Goal: Transaction & Acquisition: Purchase product/service

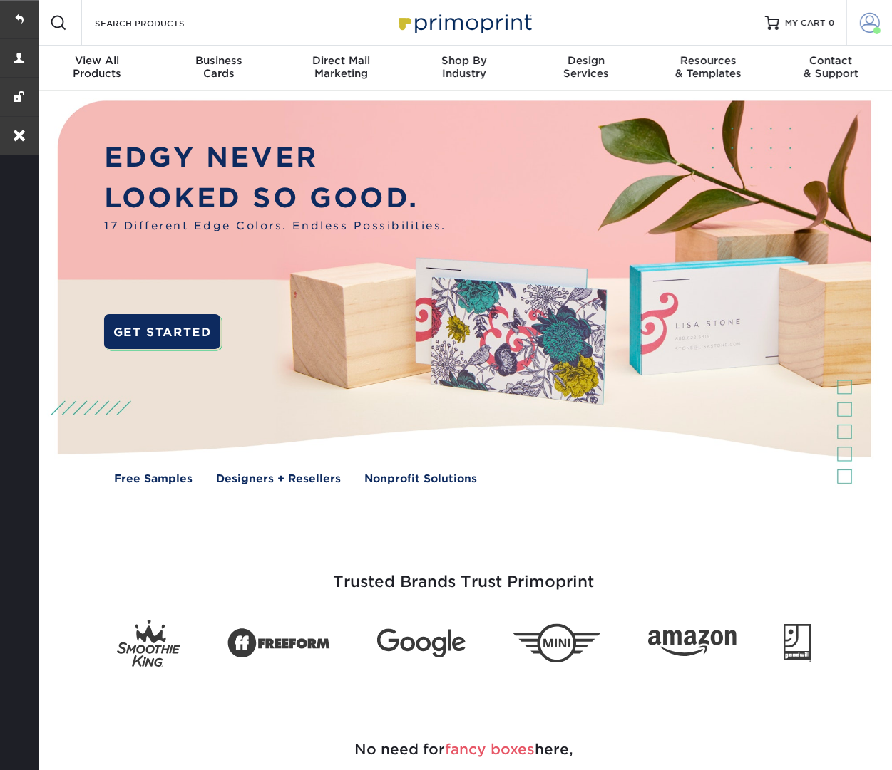
click at [872, 15] on span at bounding box center [869, 23] width 20 height 20
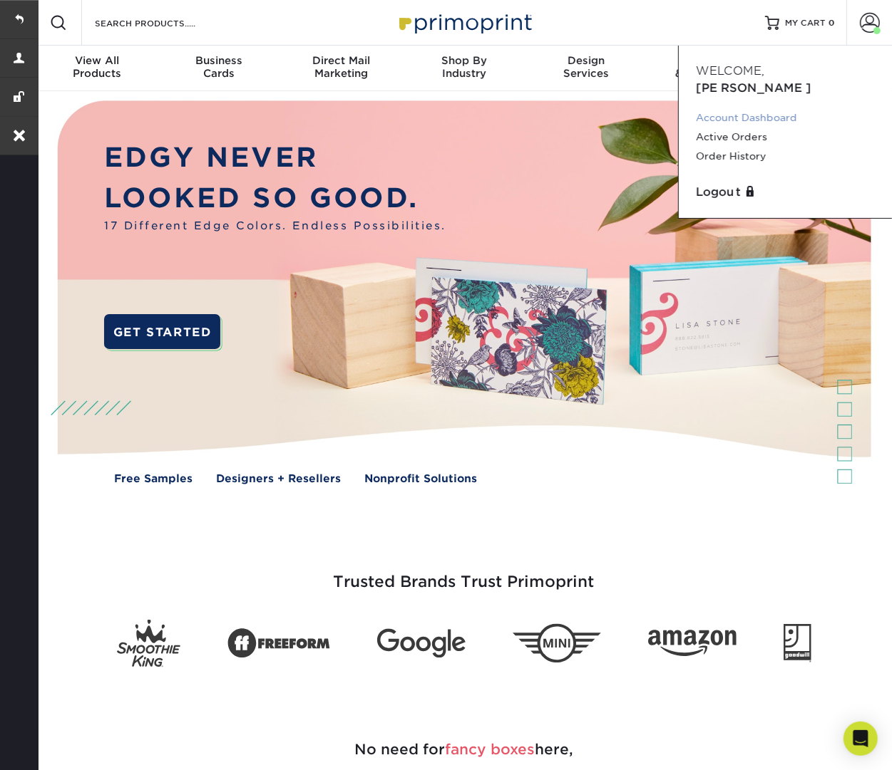
click at [775, 108] on link "Account Dashboard" at bounding box center [785, 117] width 179 height 19
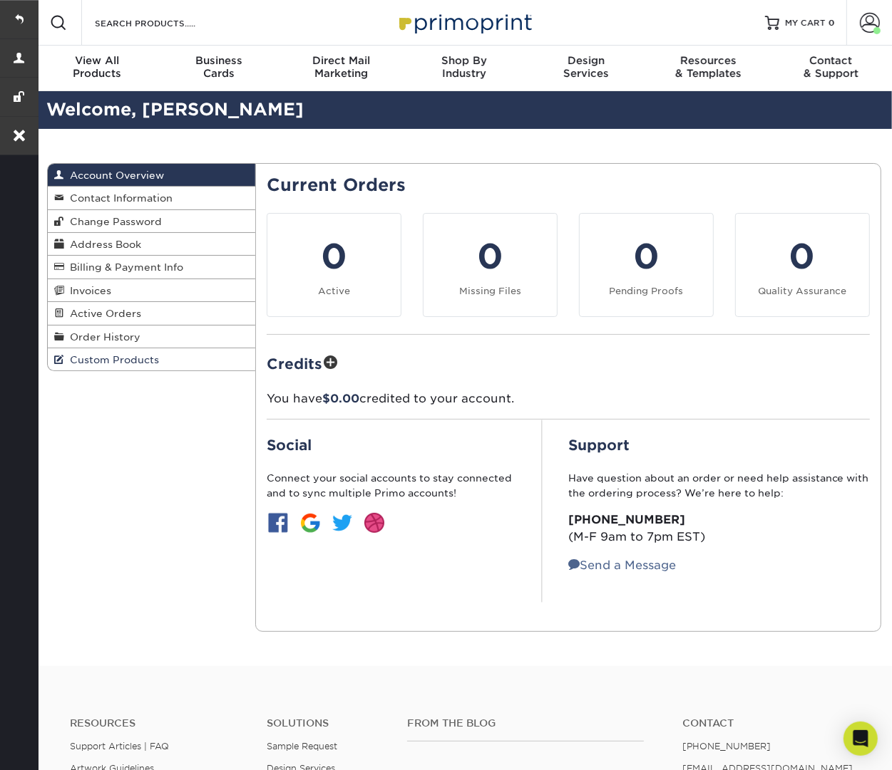
click at [102, 354] on span "Custom Products" at bounding box center [112, 359] width 95 height 11
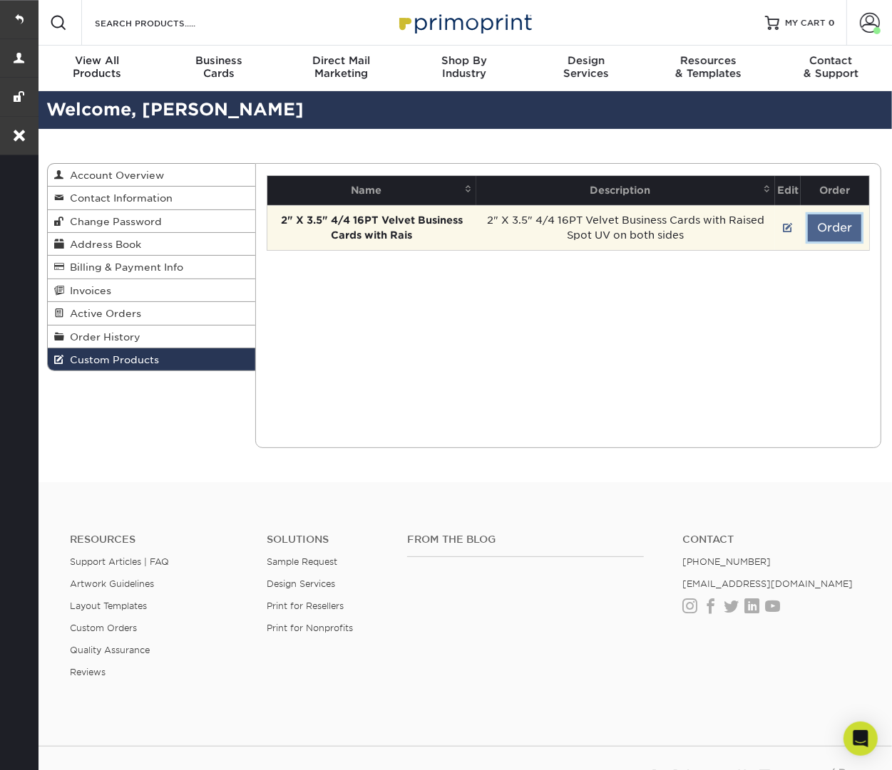
click at [845, 226] on button "Order" at bounding box center [833, 228] width 53 height 27
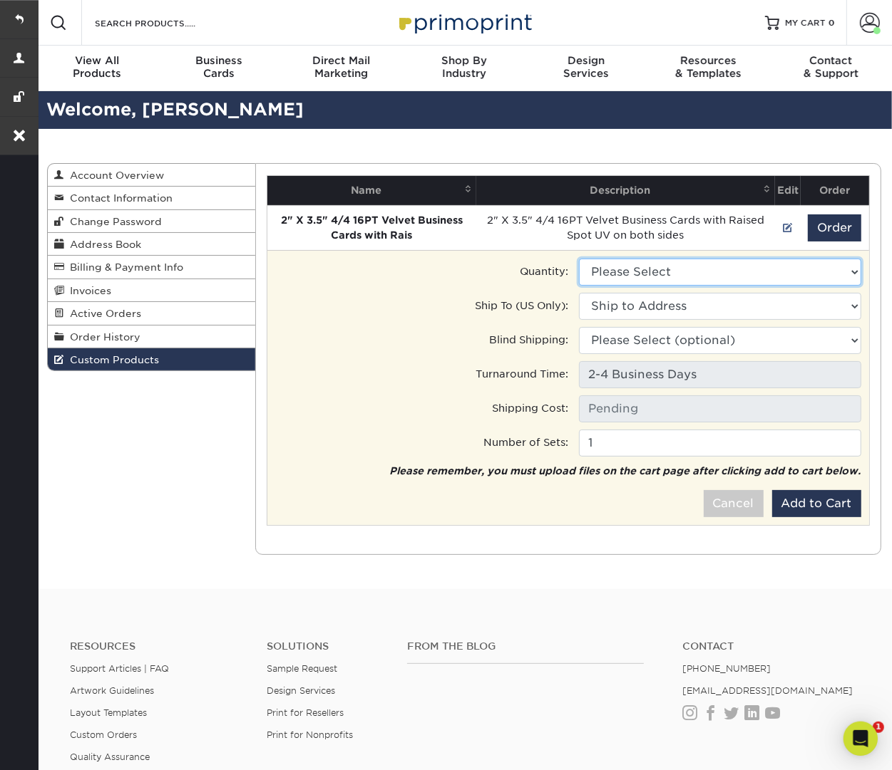
click at [676, 269] on select "Please Select 500 - $259.00" at bounding box center [720, 272] width 282 height 27
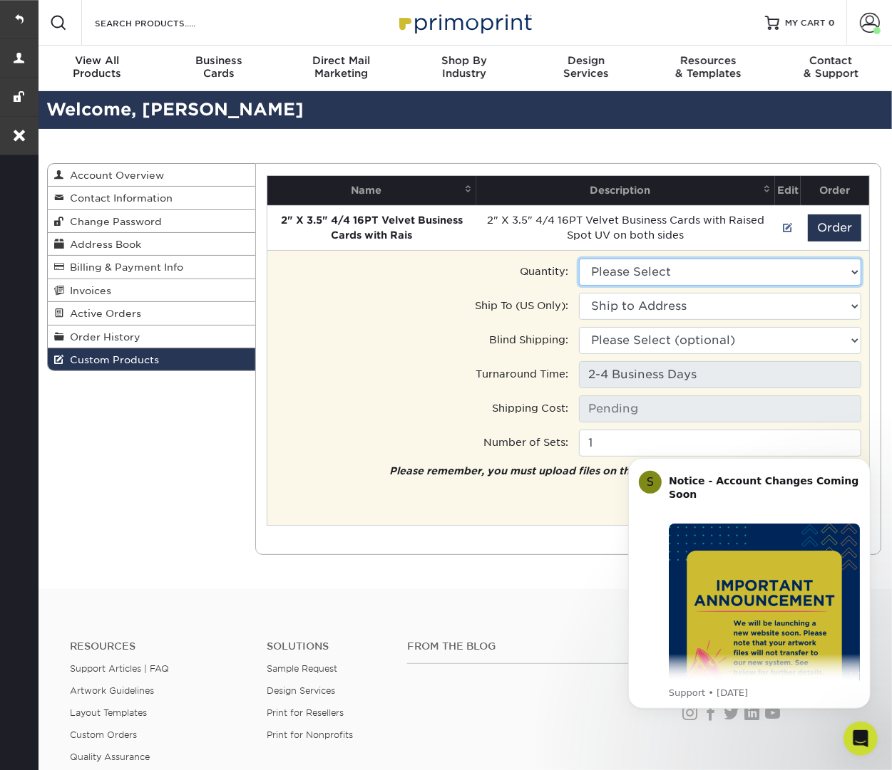
select select "0"
type input "Ground: $8.96"
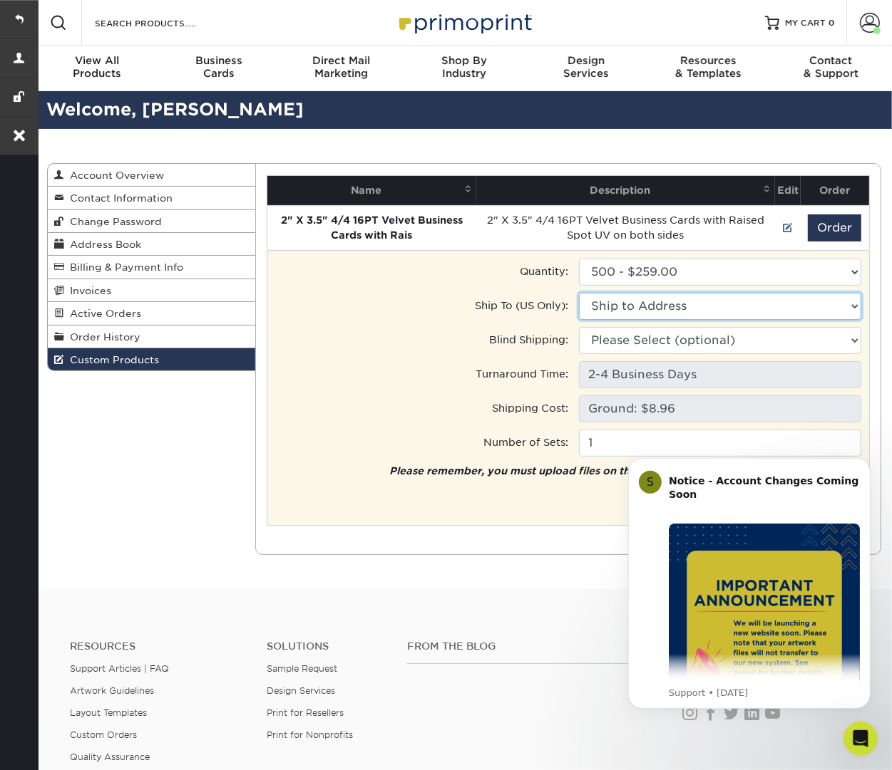
drag, startPoint x: 676, startPoint y: 269, endPoint x: 311, endPoint y: 420, distance: 394.7
click at [673, 302] on select "Ship to Address 10202 N Enterprise Dr, Mequon, WI" at bounding box center [720, 306] width 282 height 27
select select "181157"
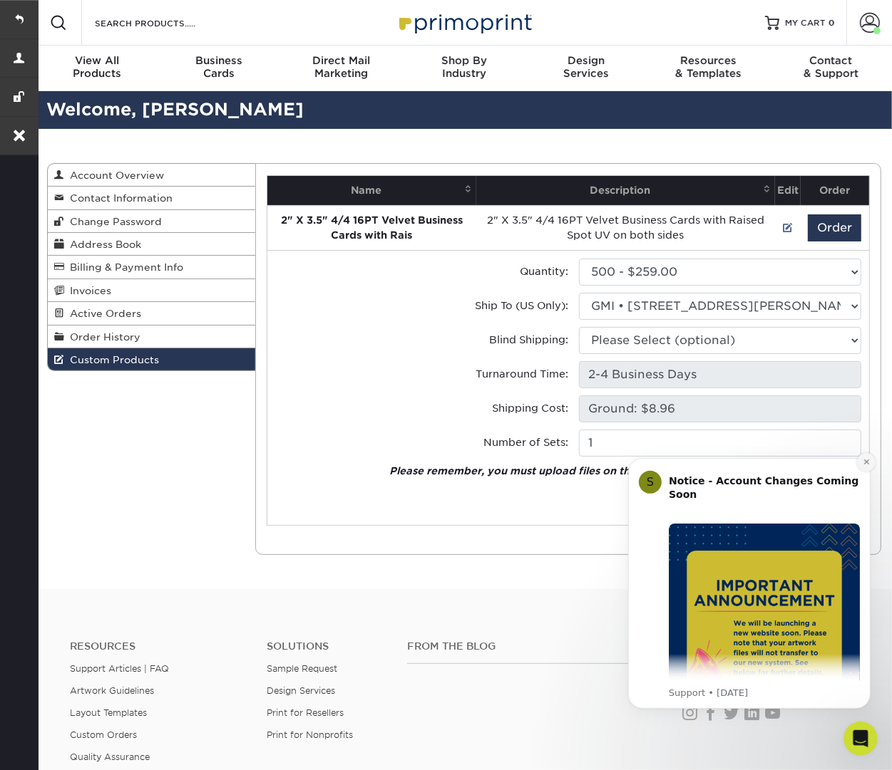
drag, startPoint x: 864, startPoint y: 459, endPoint x: 1410, endPoint y: 896, distance: 699.2
click at [864, 459] on icon "Dismiss notification" at bounding box center [866, 462] width 8 height 8
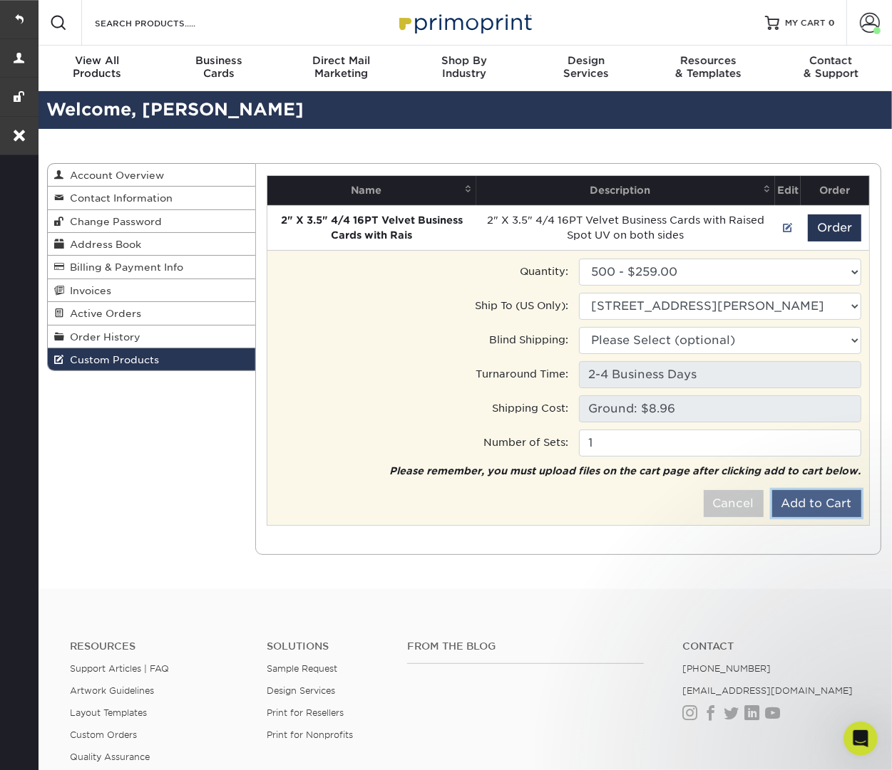
click at [852, 496] on button "Add to Cart" at bounding box center [816, 503] width 89 height 27
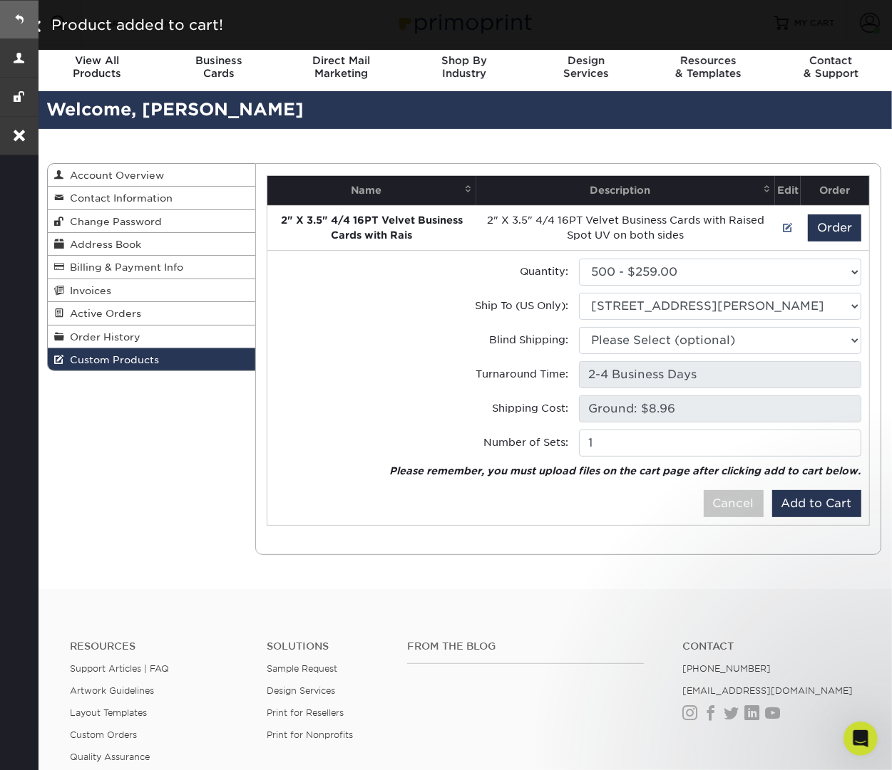
click at [13, 19] on link at bounding box center [19, 19] width 38 height 38
